Goal: Information Seeking & Learning: Learn about a topic

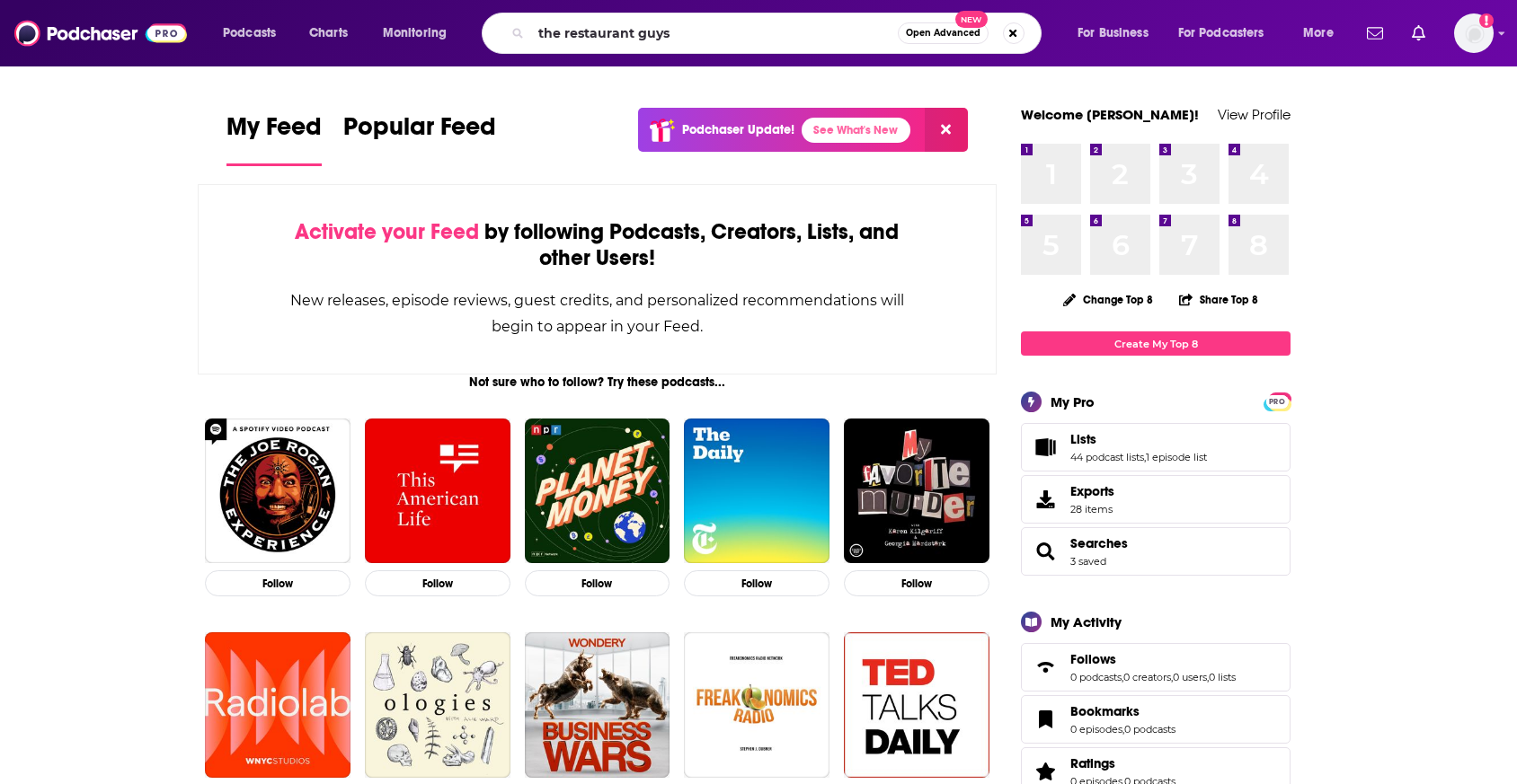
type input "the restaurant guys"
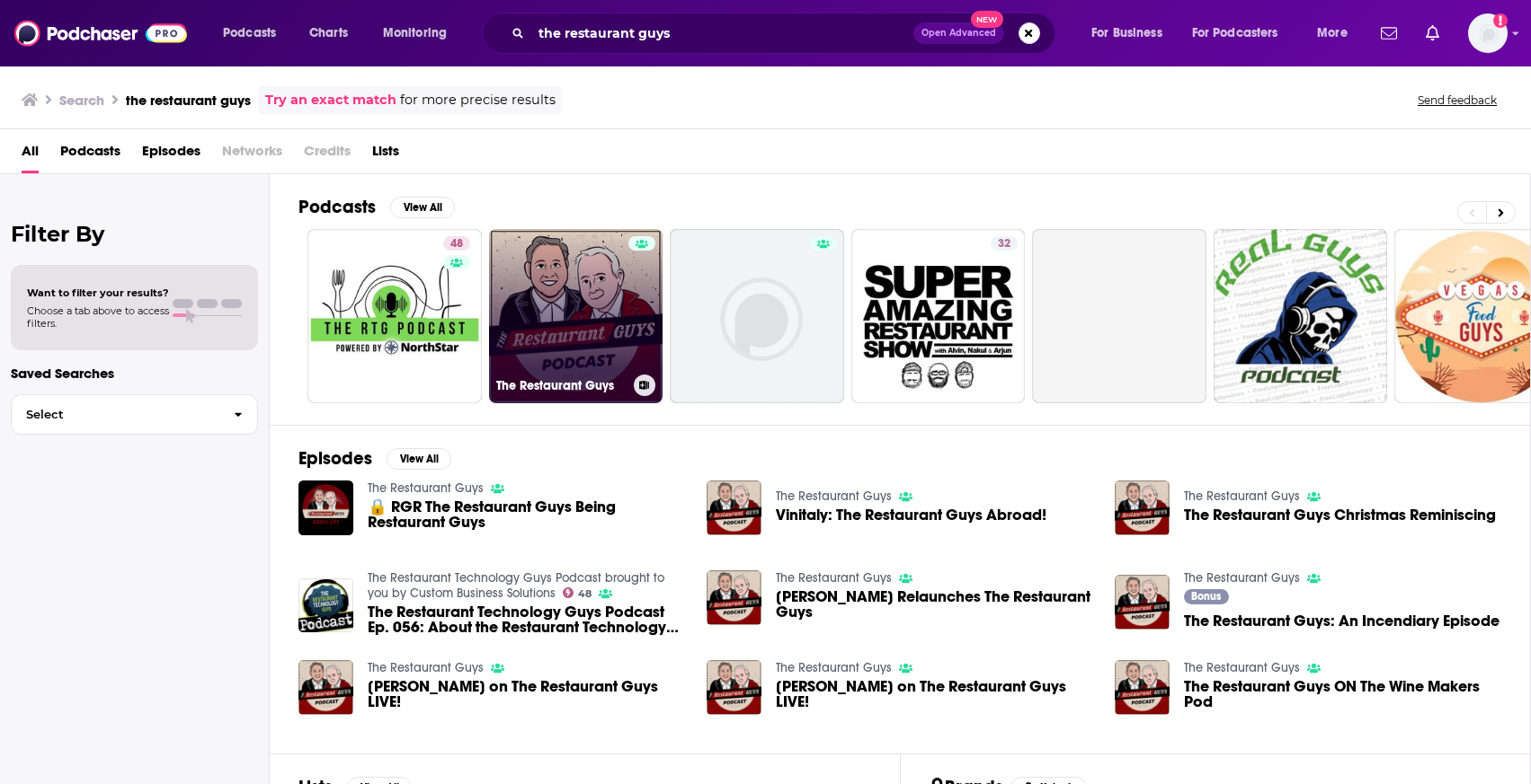
click at [583, 338] on link "The Restaurant Guys" at bounding box center [576, 316] width 174 height 174
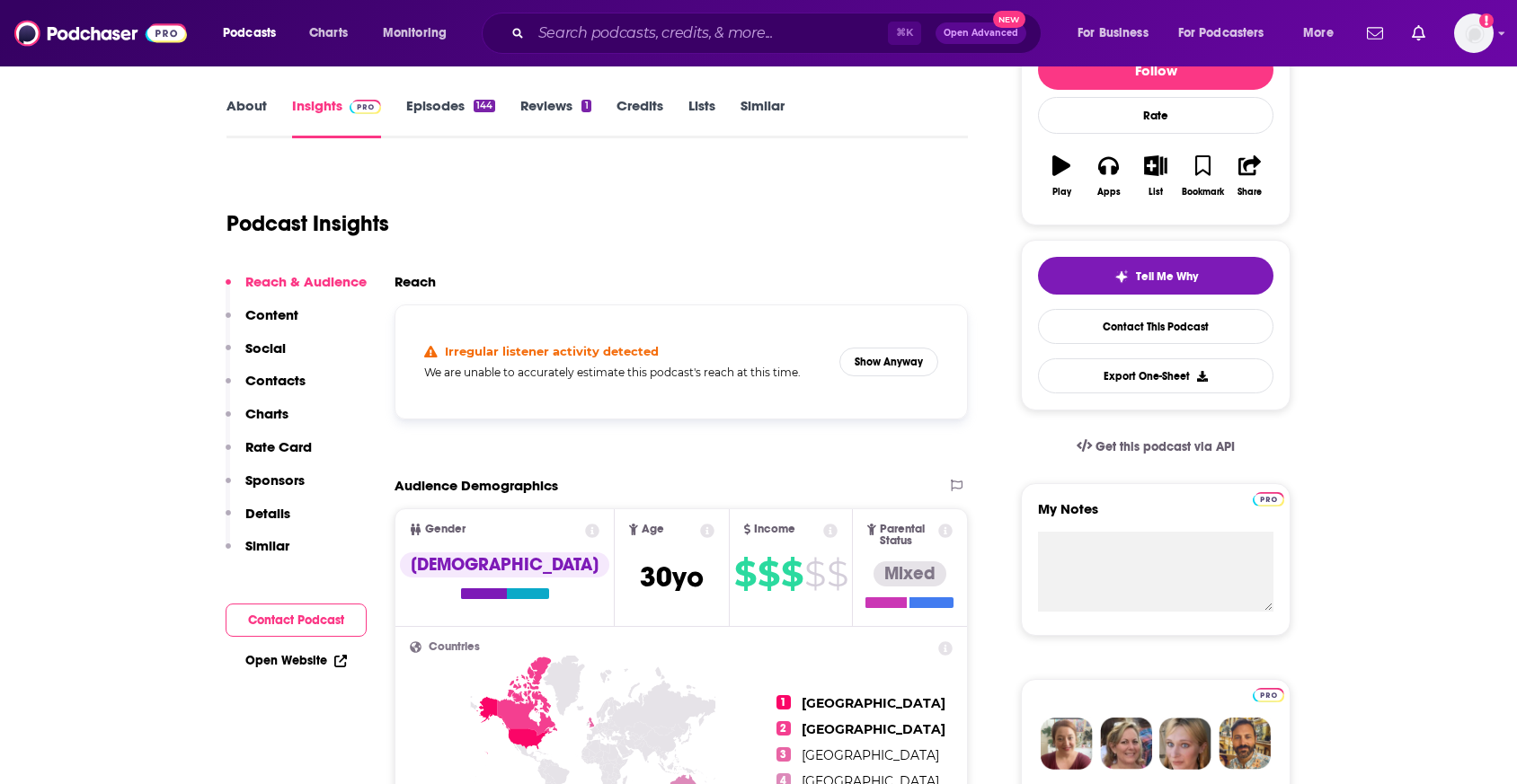
scroll to position [178, 0]
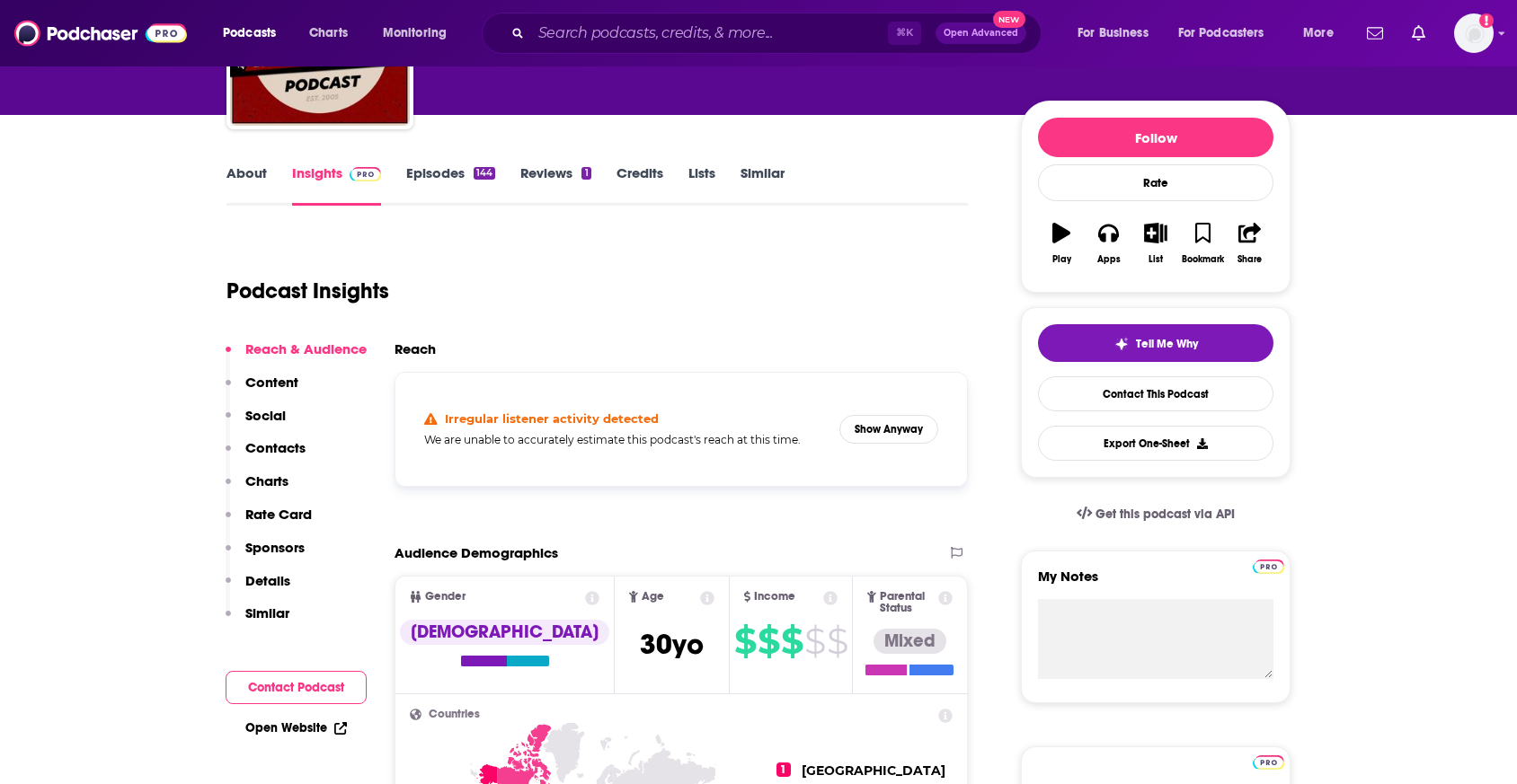
click at [441, 184] on link "Episodes 144" at bounding box center [451, 185] width 89 height 42
